Goal: Task Accomplishment & Management: Use online tool/utility

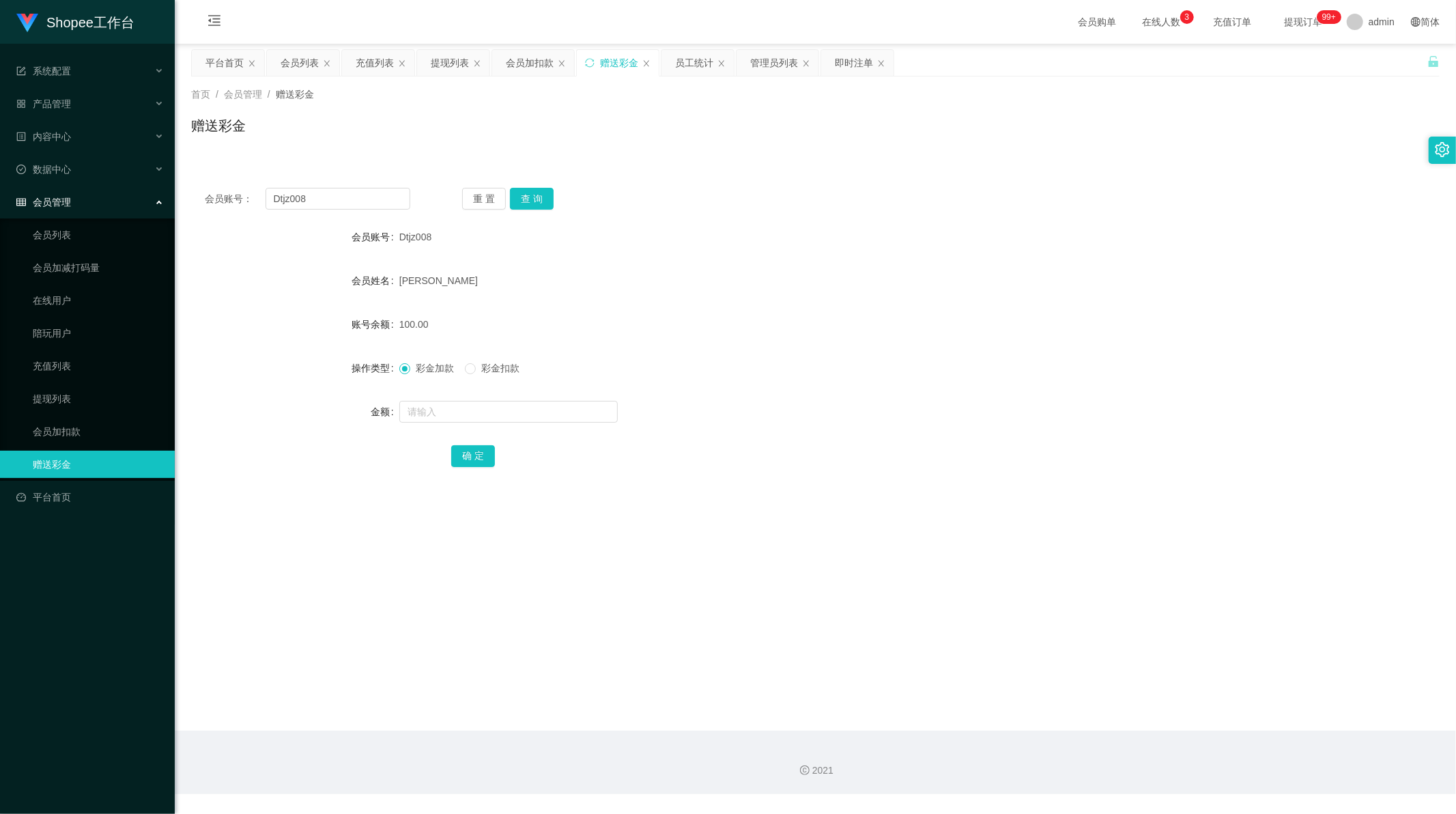
scroll to position [2, 0]
click at [444, 65] on div "提现列表" at bounding box center [450, 63] width 38 height 26
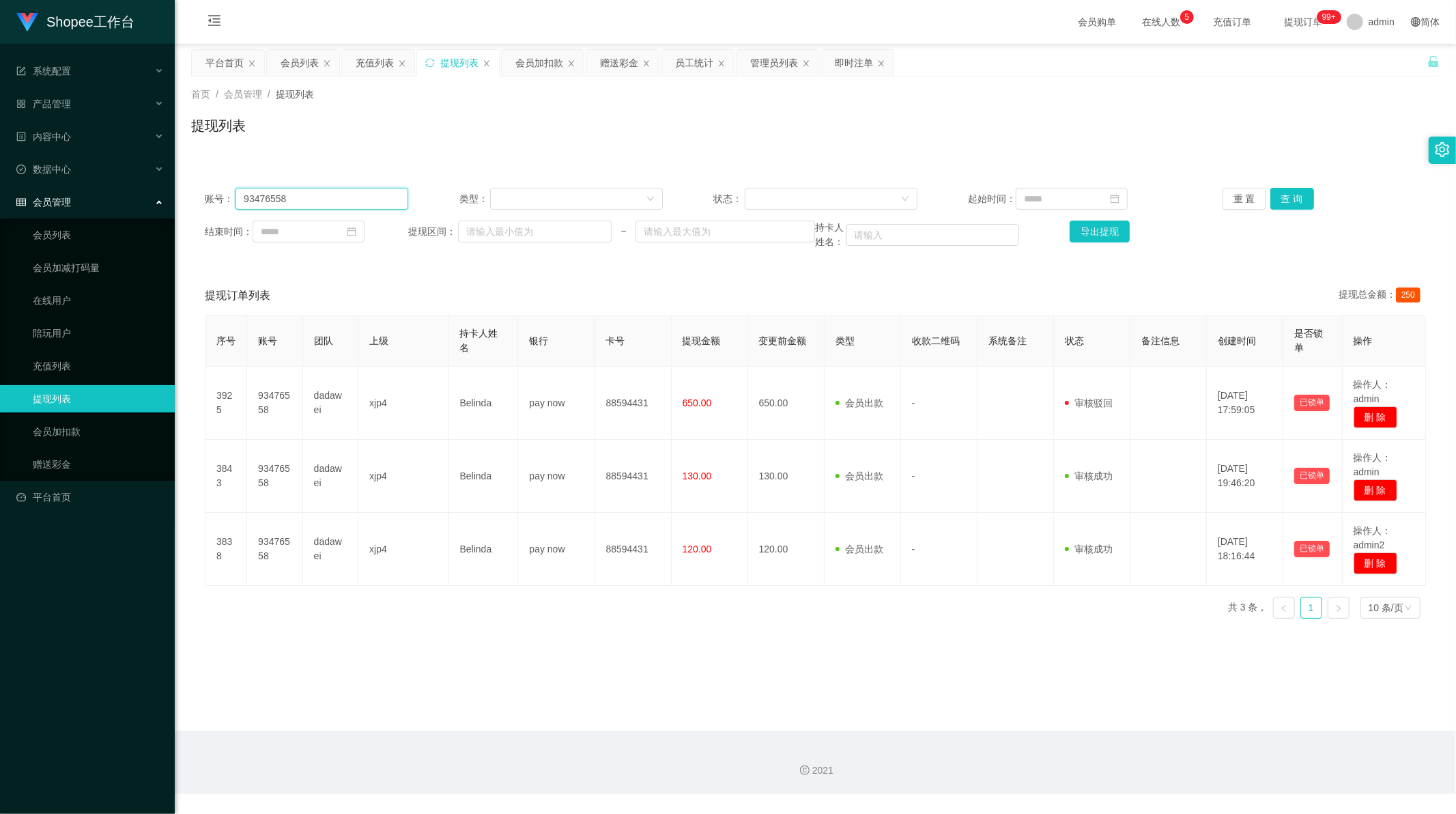
click at [349, 206] on input "93476558" at bounding box center [322, 199] width 173 height 22
paste input "xugang940413"
type input "xugang940413"
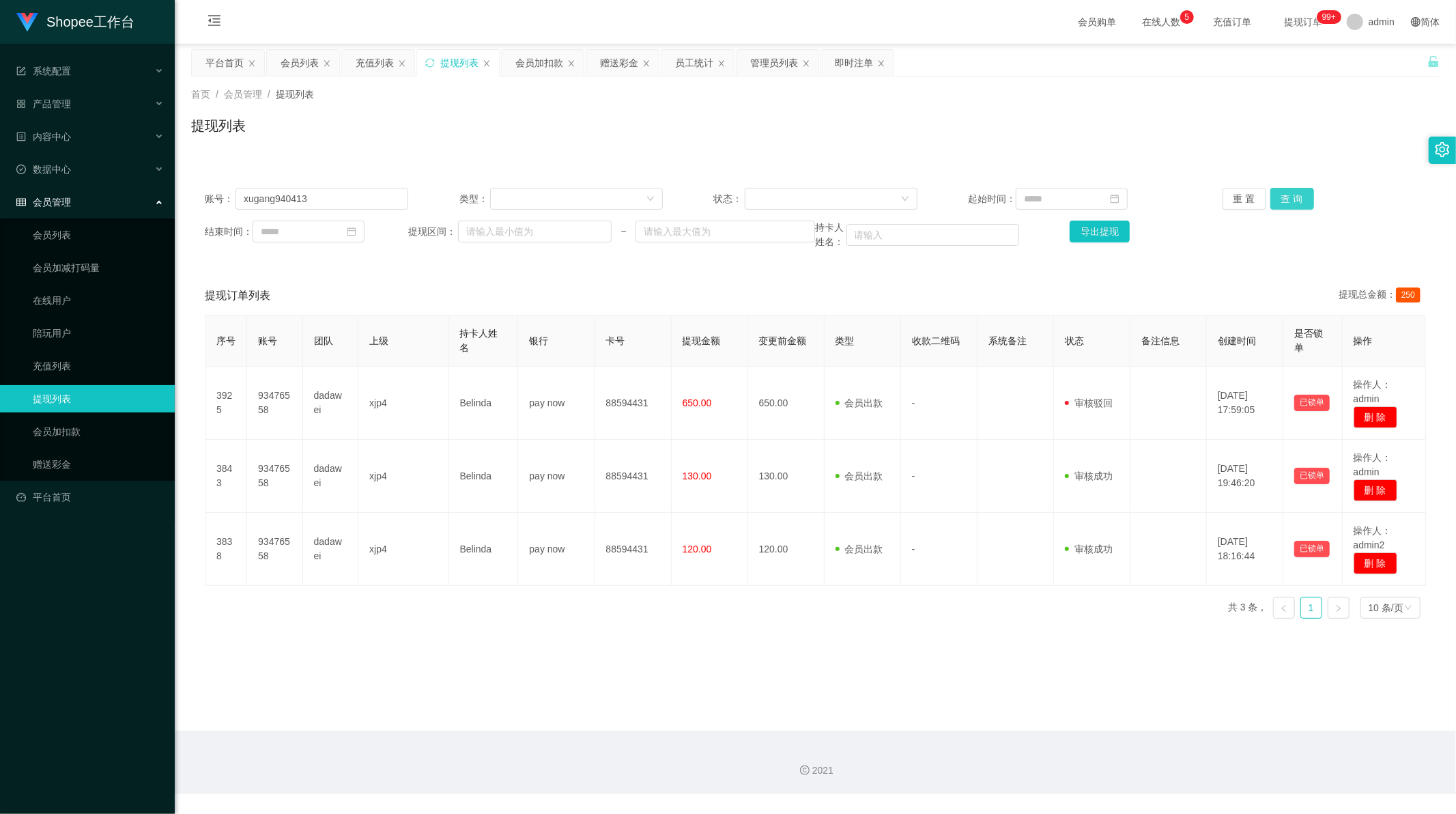
click at [1286, 203] on button "查 询" at bounding box center [1292, 199] width 44 height 22
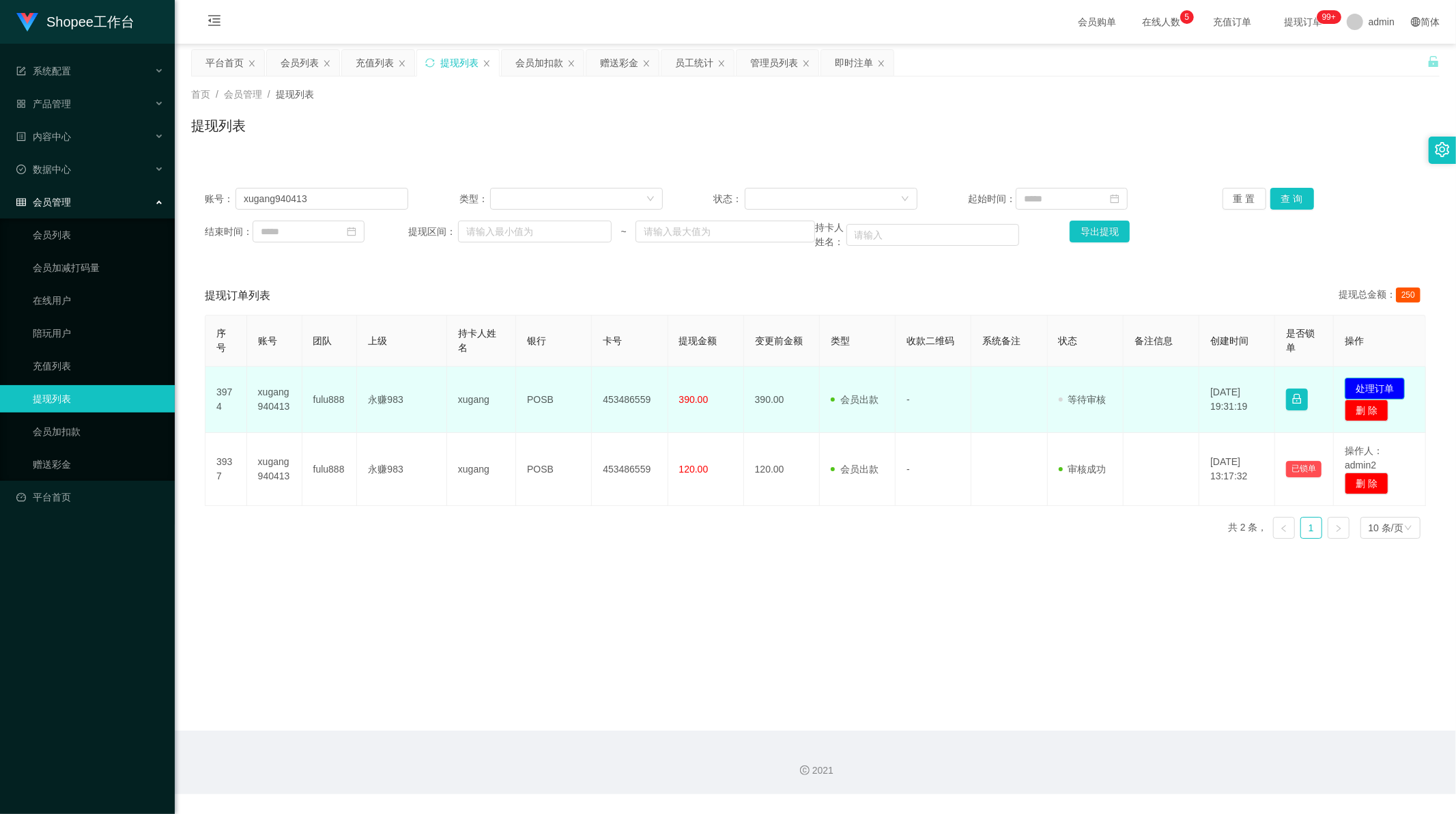
click at [1379, 389] on button "处理订单" at bounding box center [1375, 389] width 60 height 22
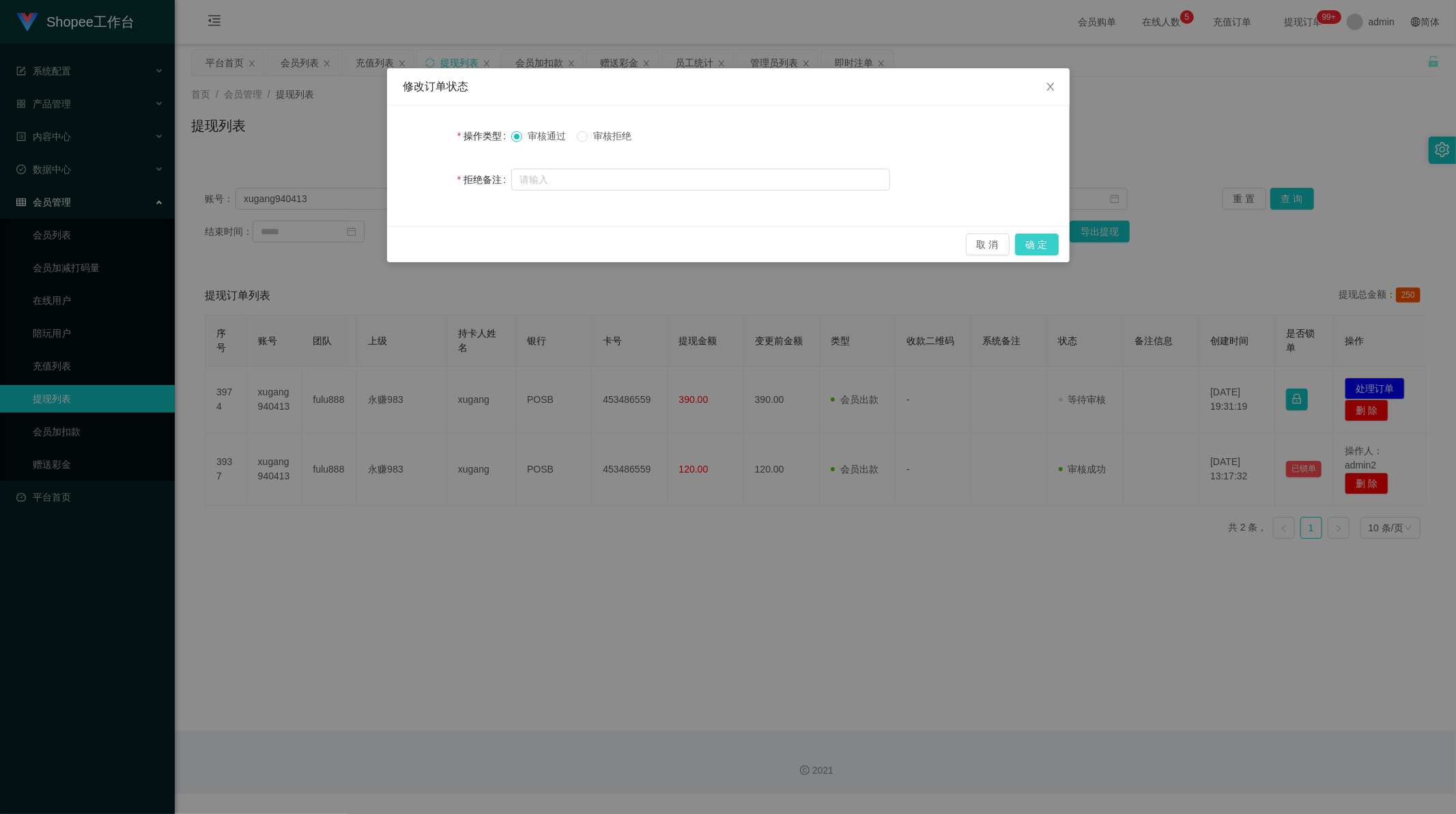
click at [1046, 243] on button "确 定" at bounding box center [1037, 244] width 44 height 22
